Goal: Find specific page/section

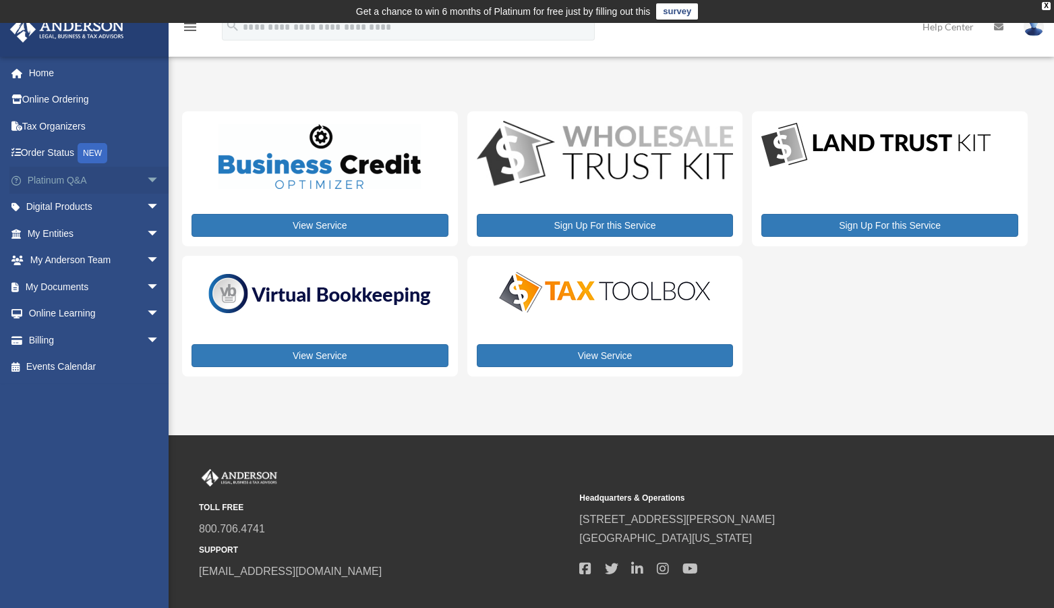
click at [147, 177] on span "arrow_drop_down" at bounding box center [159, 181] width 27 height 28
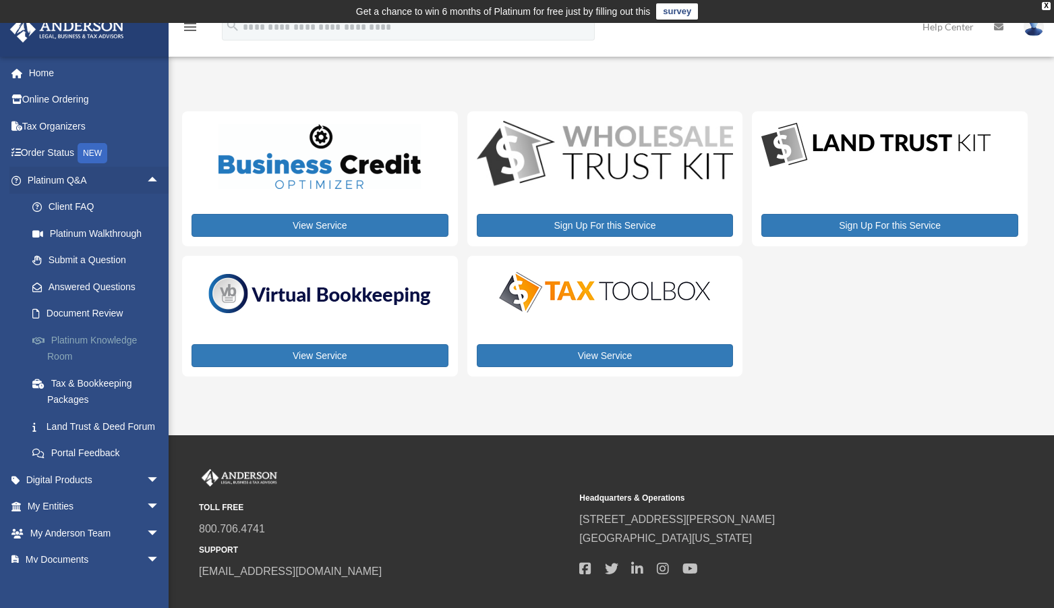
click at [97, 345] on link "Platinum Knowledge Room" at bounding box center [99, 347] width 161 height 43
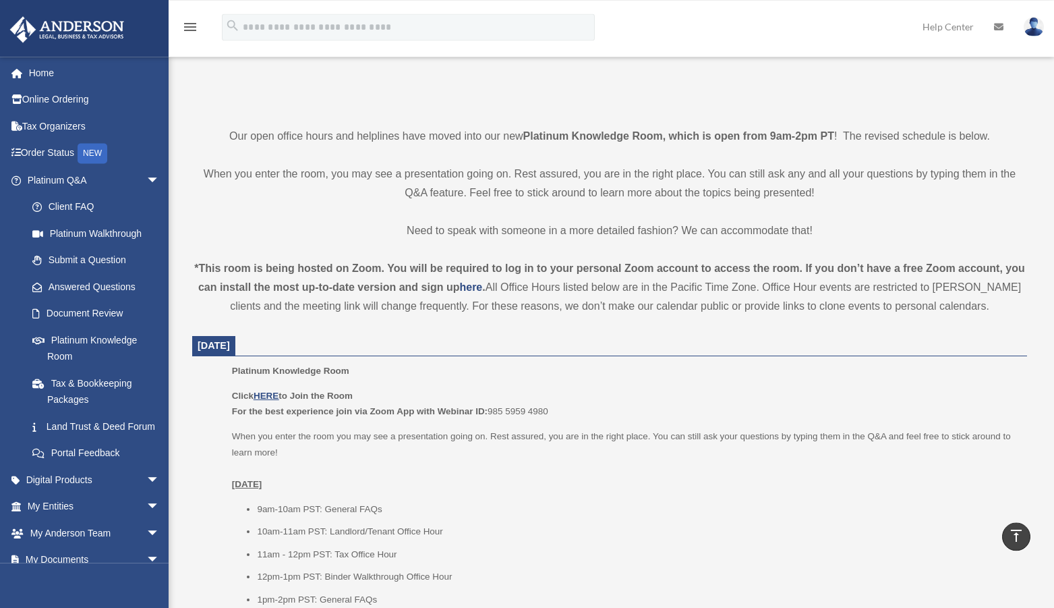
scroll to position [275, 0]
click at [470, 287] on strong "here" at bounding box center [470, 288] width 23 height 11
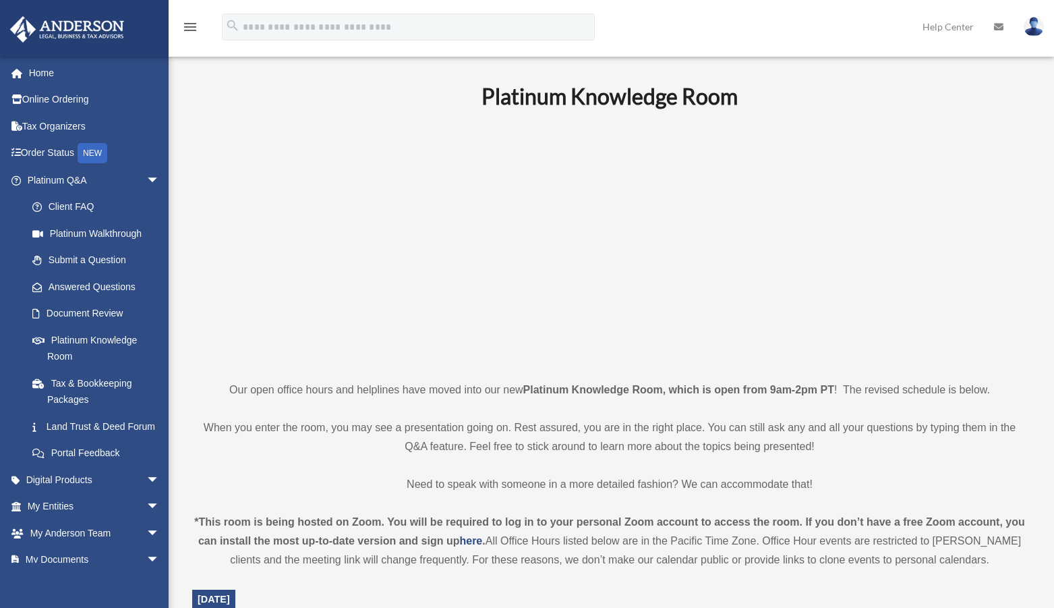
scroll to position [275, 0]
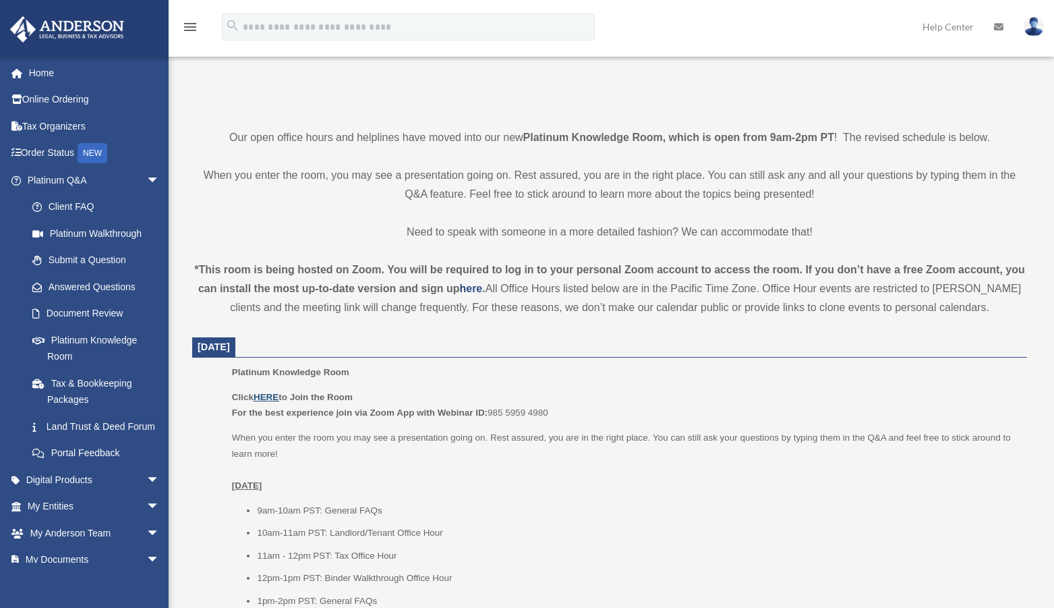
click at [268, 394] on u "HERE" at bounding box center [266, 397] width 25 height 10
